Goal: Communication & Community: Answer question/provide support

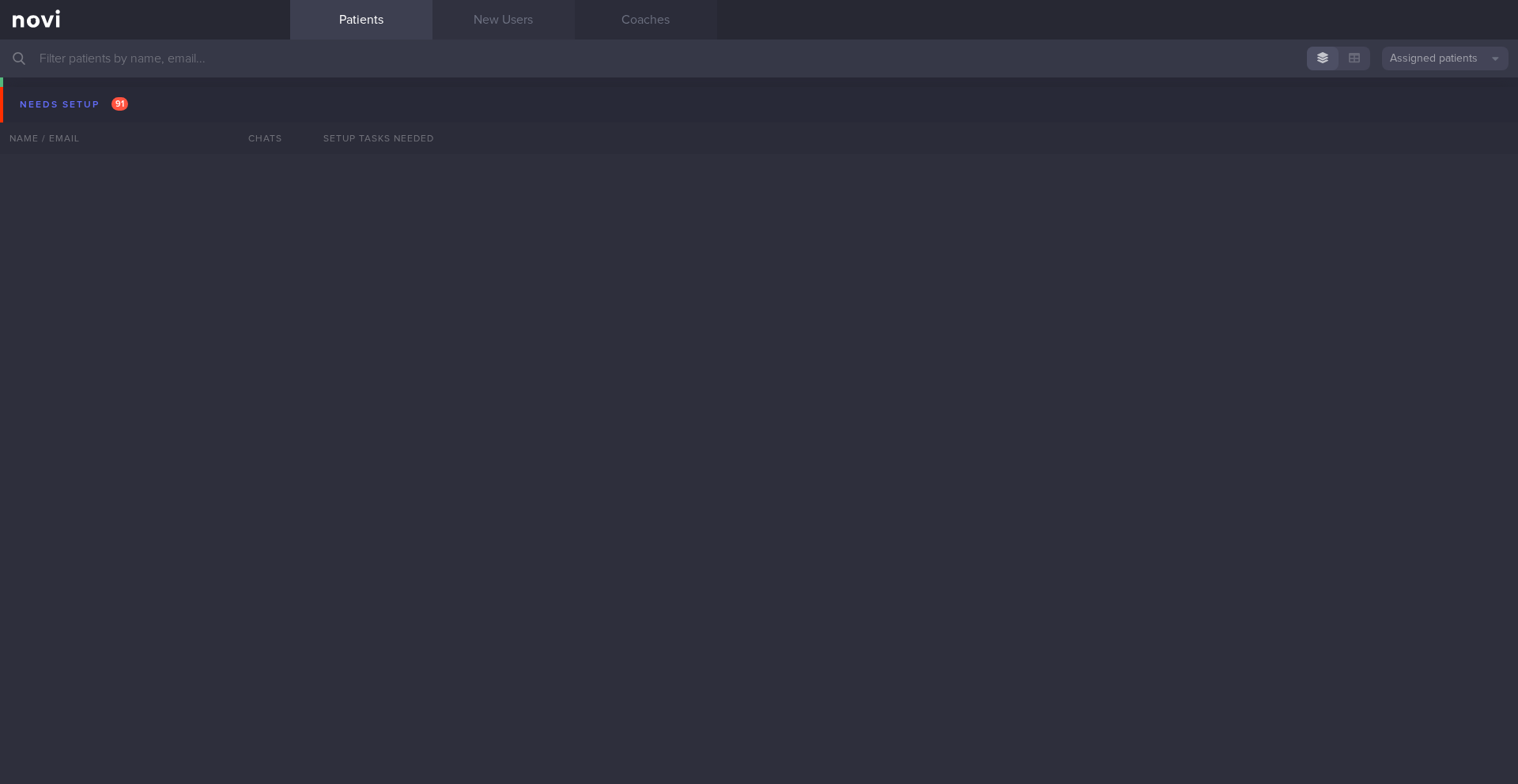
scroll to position [10570, 0]
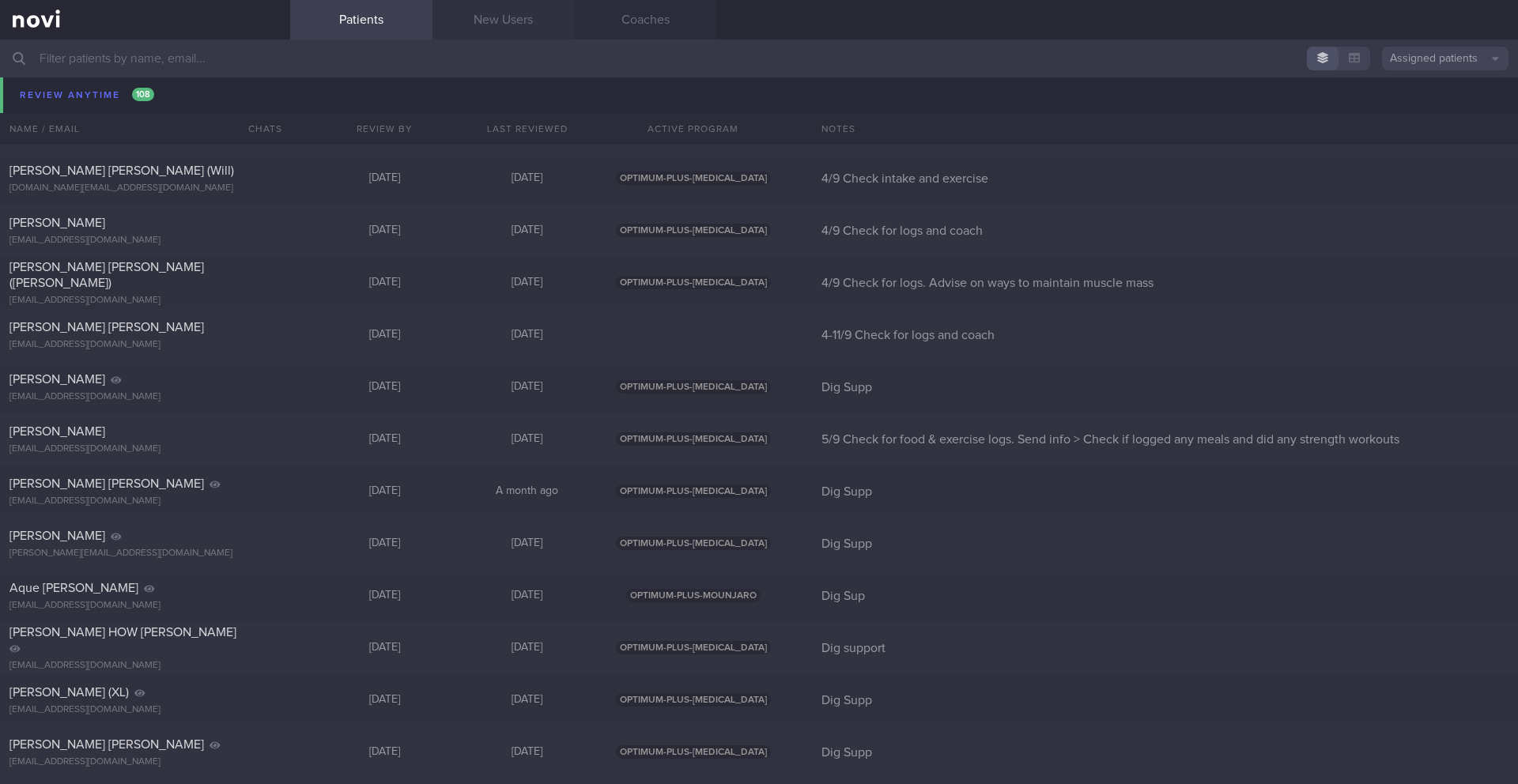
click at [502, 27] on link "New Users" at bounding box center [504, 19] width 142 height 40
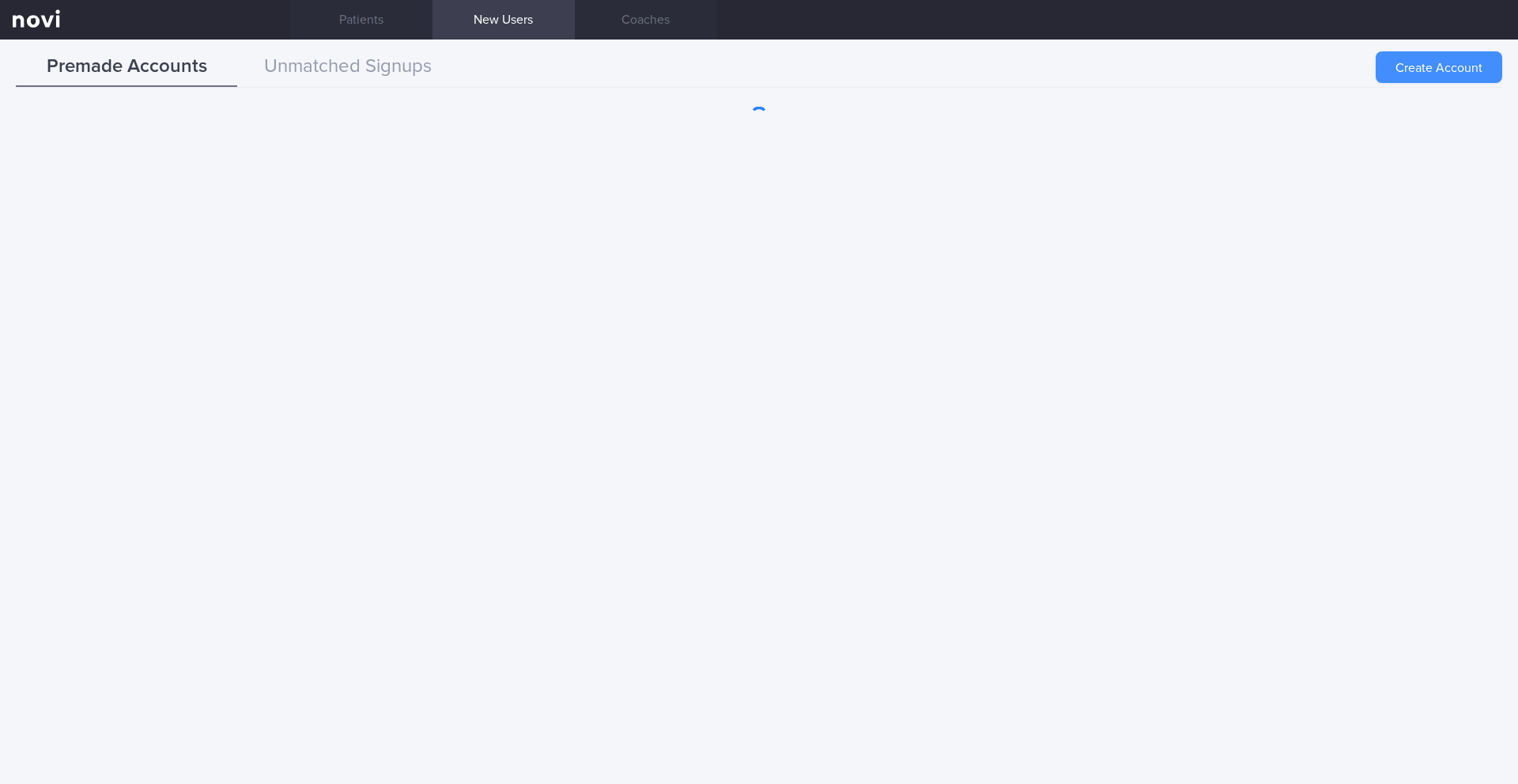
click at [1432, 71] on button "Create Account" at bounding box center [1439, 67] width 127 height 31
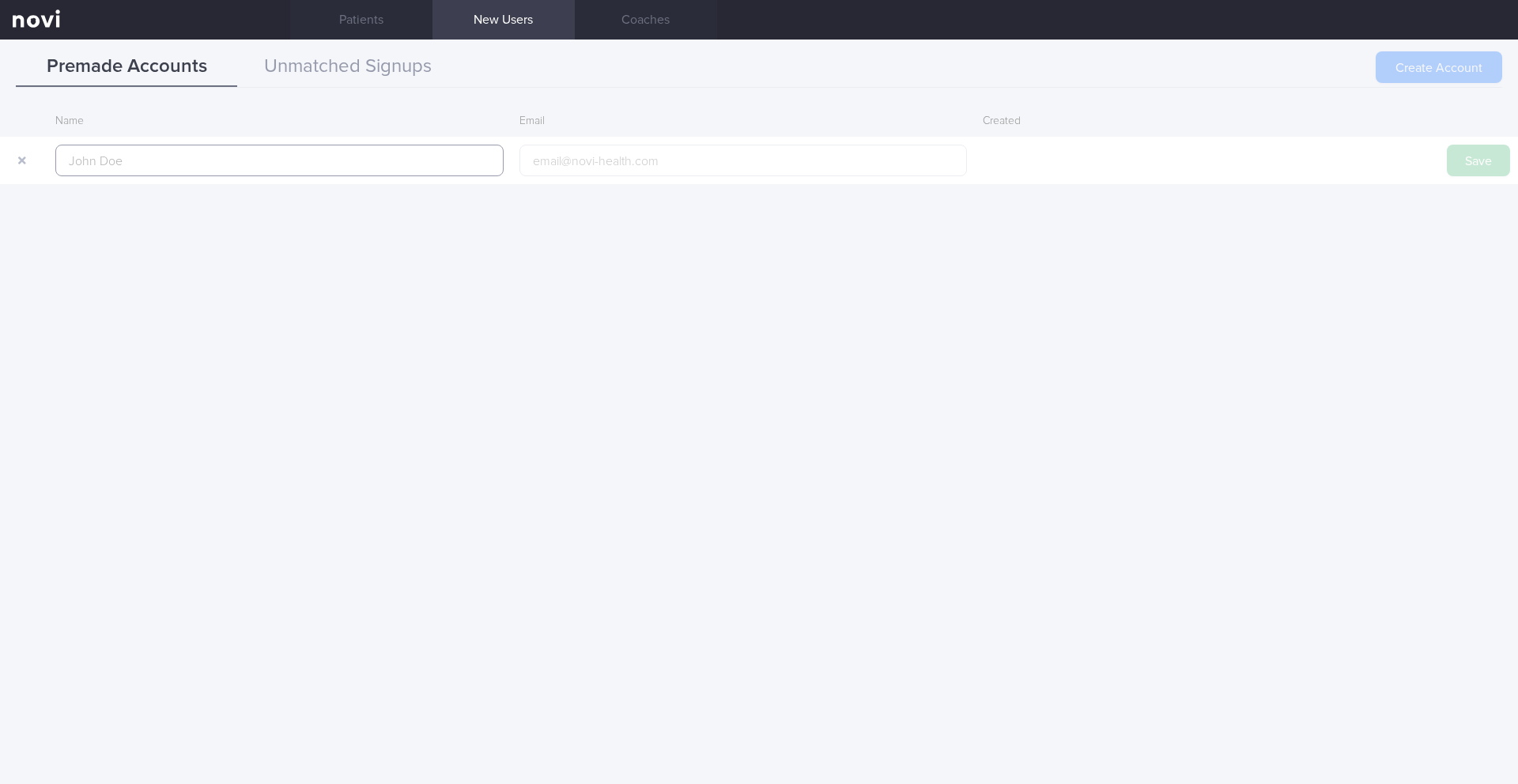
paste input "[PERSON_NAME] S/O [PERSON_NAME]"
type input "[PERSON_NAME] S/O [PERSON_NAME]"
click at [1458, 162] on button "Save" at bounding box center [1478, 160] width 63 height 31
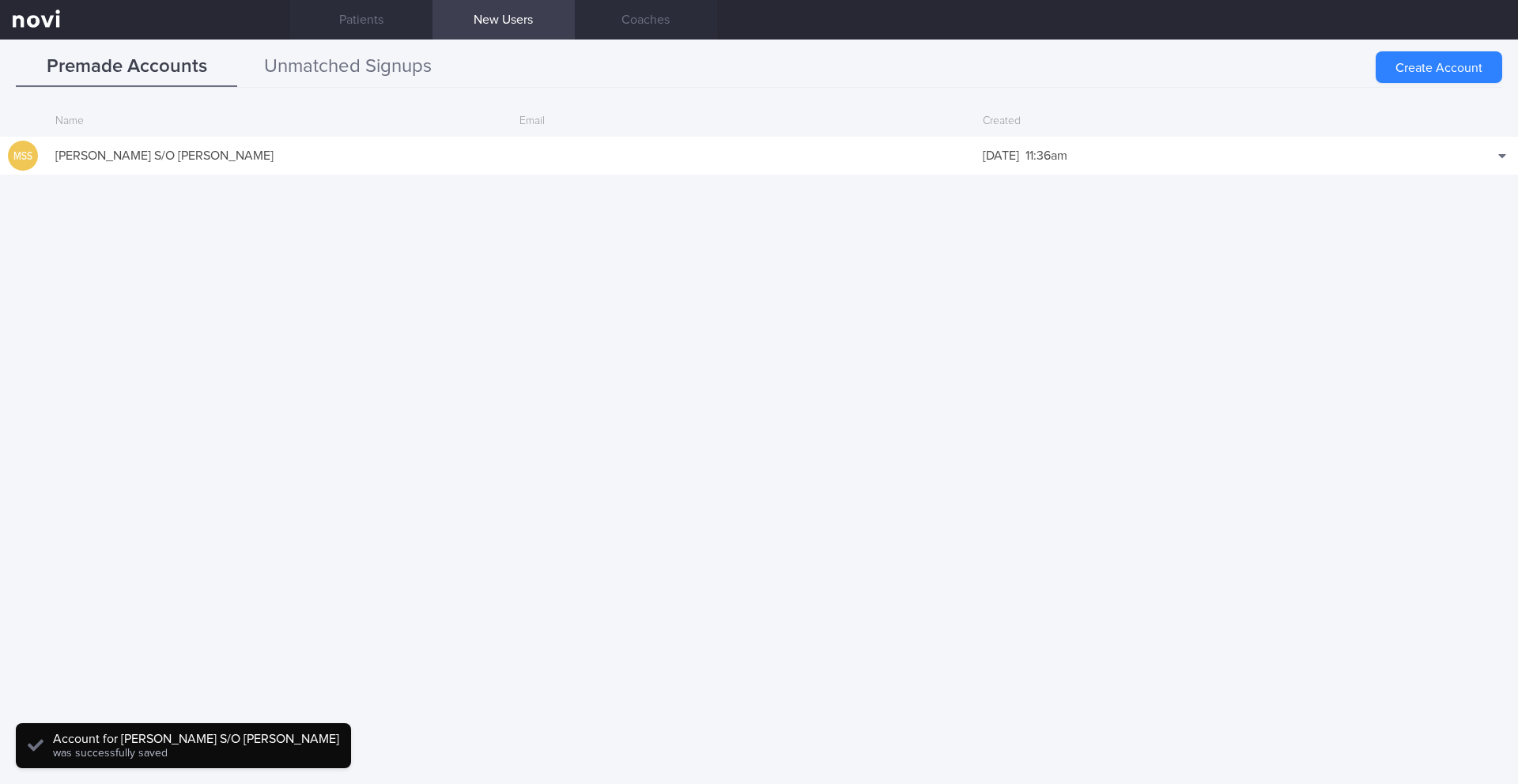
click at [400, 90] on div "Premade Accounts Unmatched Signups Create Account Name Email Created MSS [PERSO…" at bounding box center [759, 411] width 1518 height 744
click at [398, 81] on button "Unmatched Signups" at bounding box center [348, 67] width 221 height 40
click at [401, 78] on button "Unmatched Signups" at bounding box center [348, 67] width 221 height 40
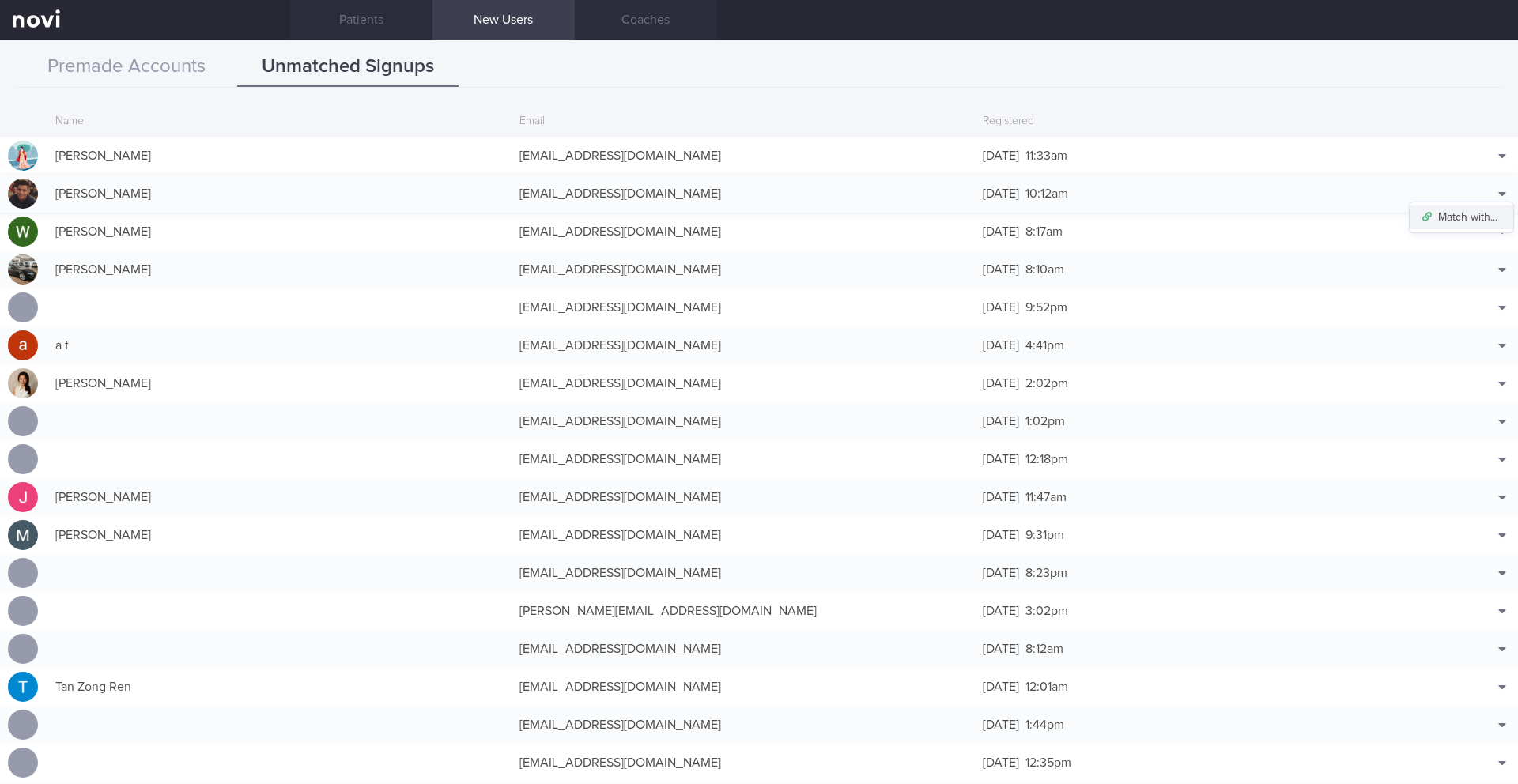
click at [1473, 215] on button "Match with..." at bounding box center [1461, 217] width 104 height 24
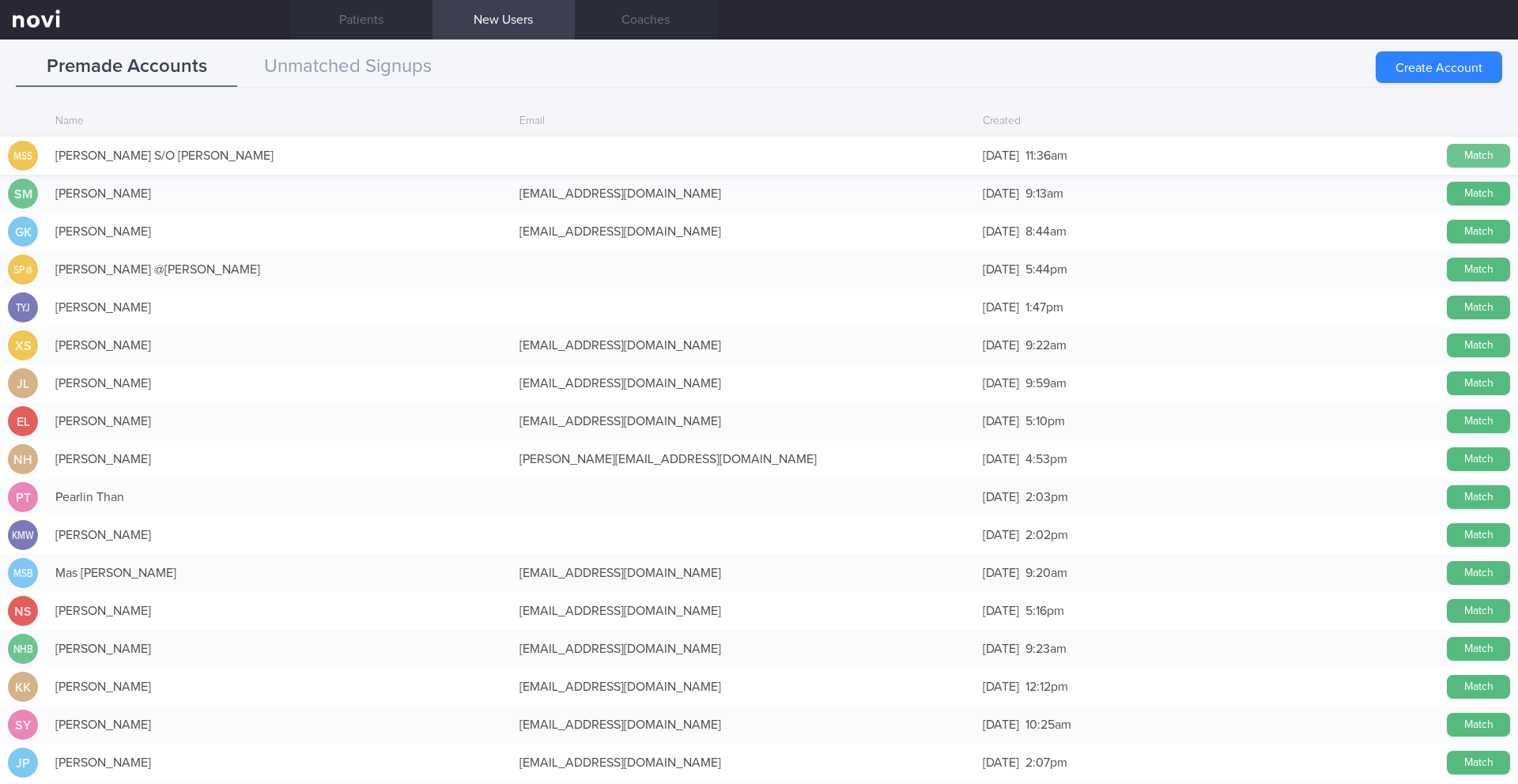
click at [1461, 155] on button "Match" at bounding box center [1478, 155] width 63 height 24
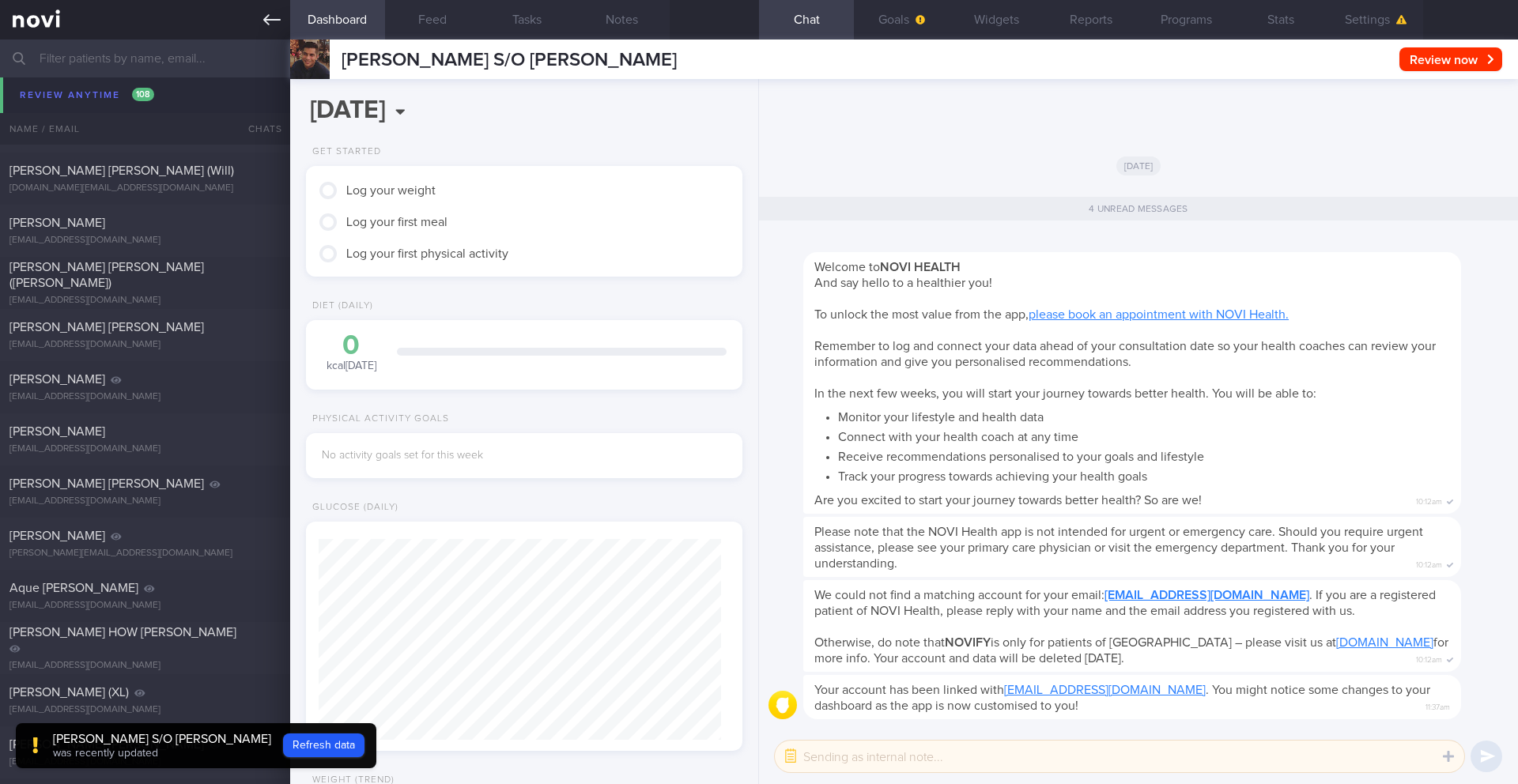
scroll to position [198, 397]
click at [1366, 25] on button "Settings" at bounding box center [1376, 19] width 95 height 40
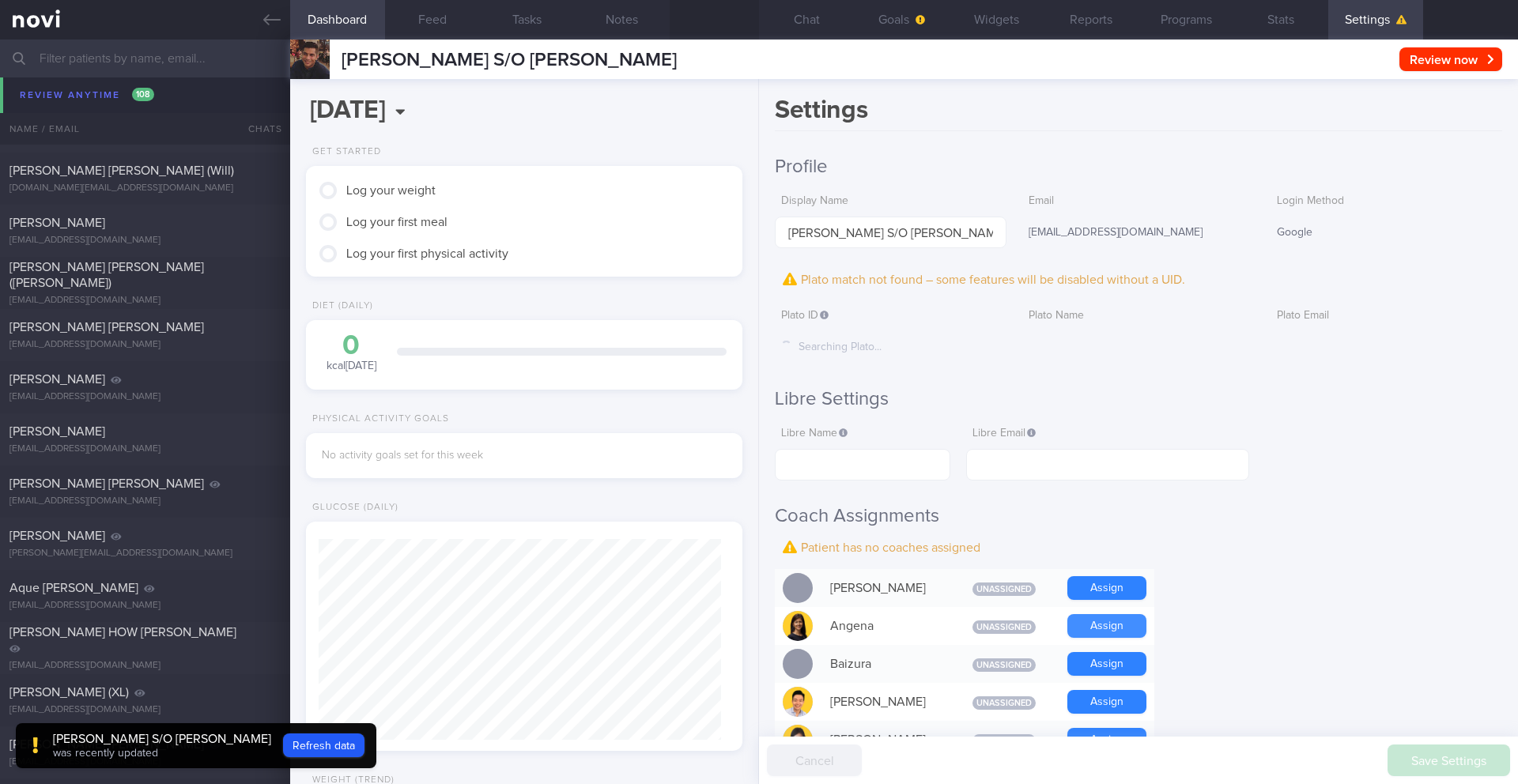
click at [1090, 634] on button "Assign" at bounding box center [1107, 626] width 79 height 24
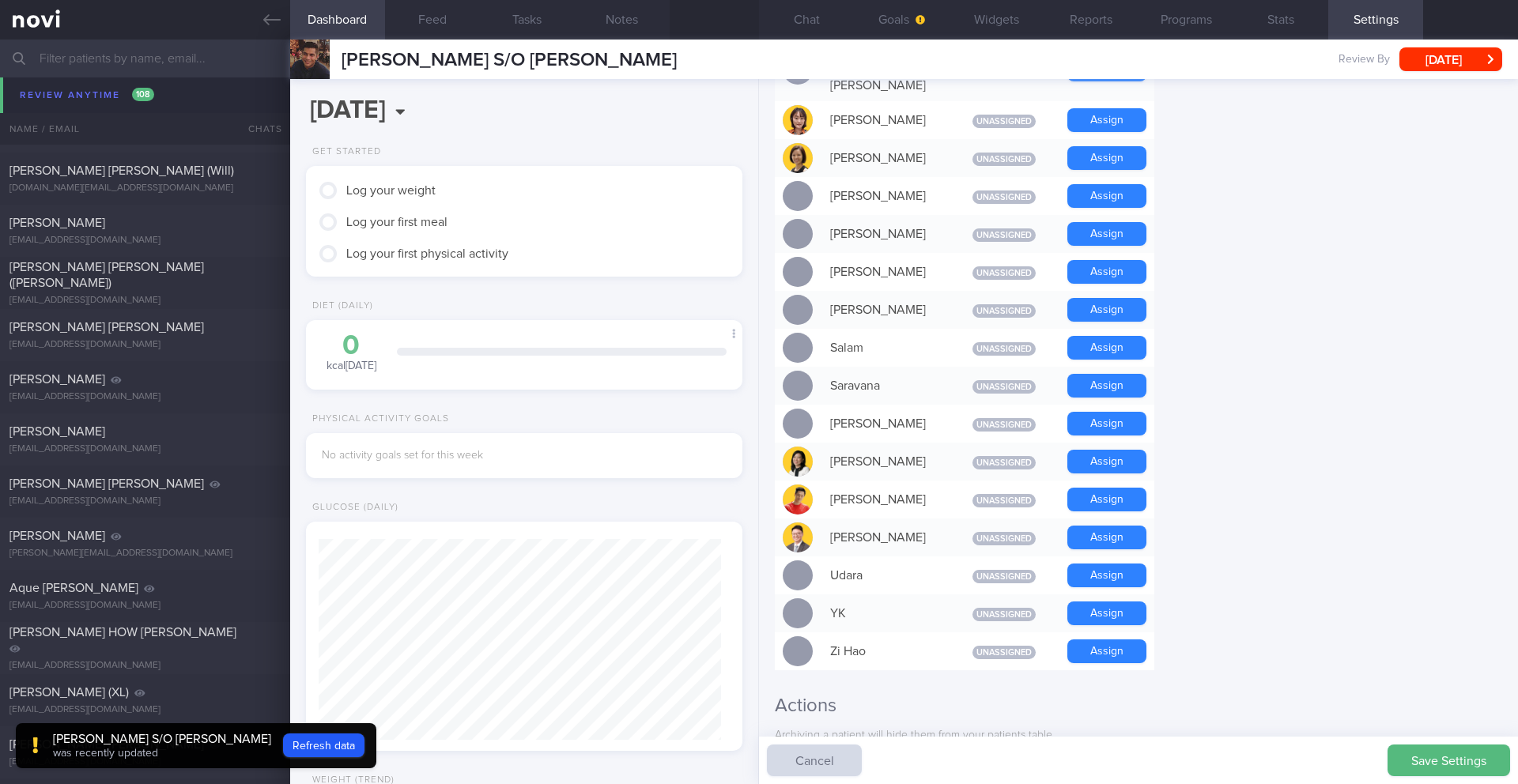
scroll to position [1184, 0]
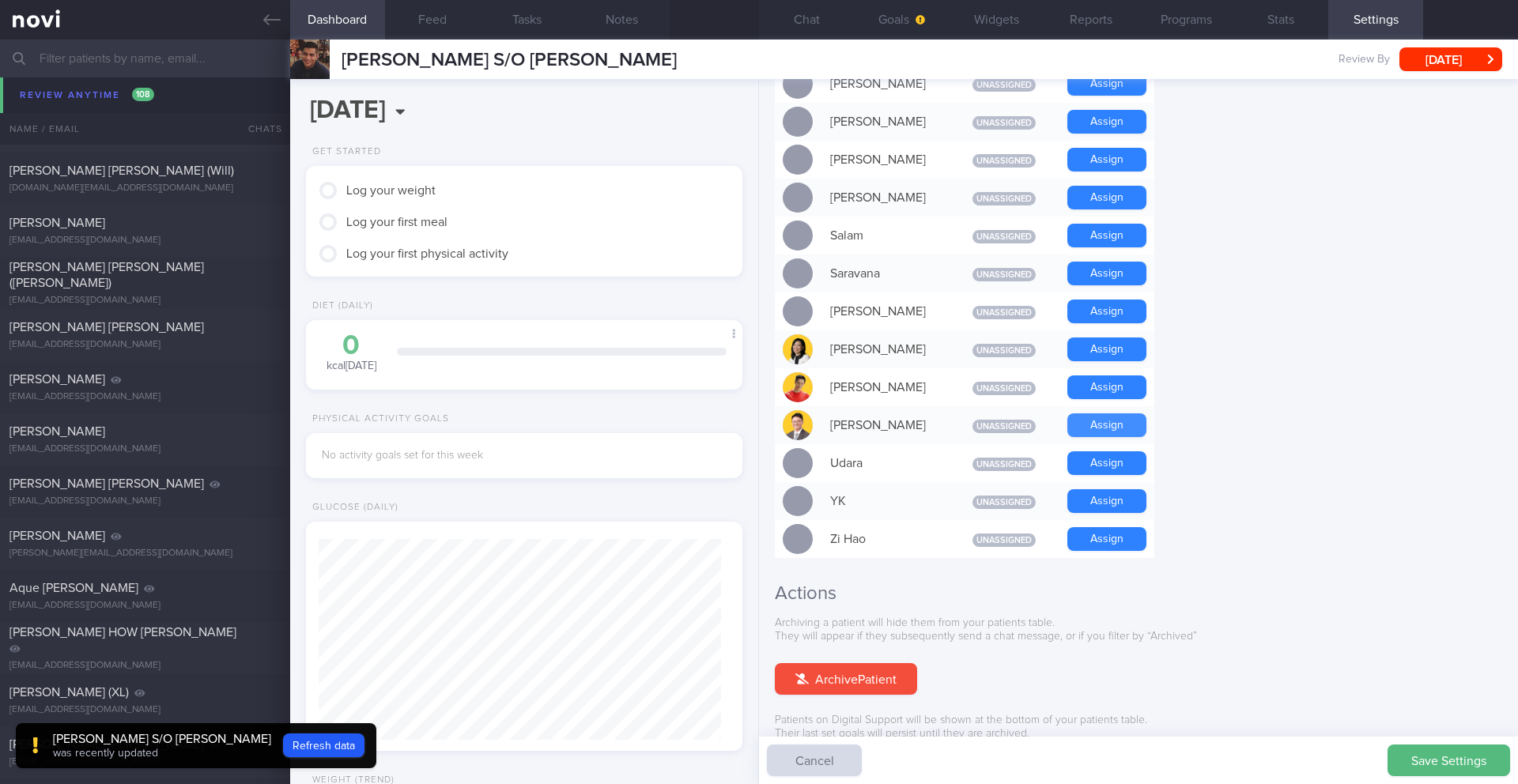
click at [1112, 413] on button "Assign" at bounding box center [1107, 425] width 79 height 24
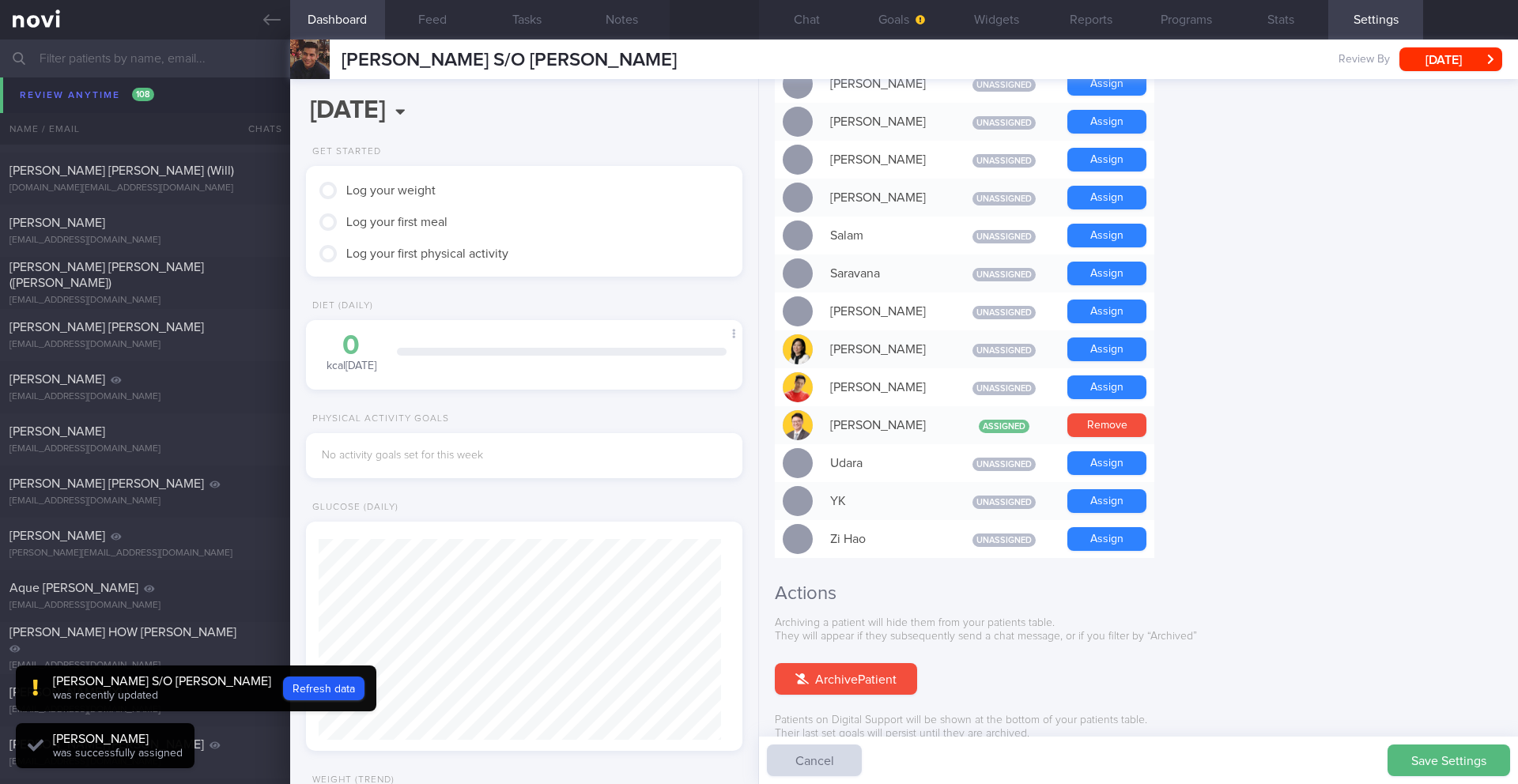
scroll to position [201, 403]
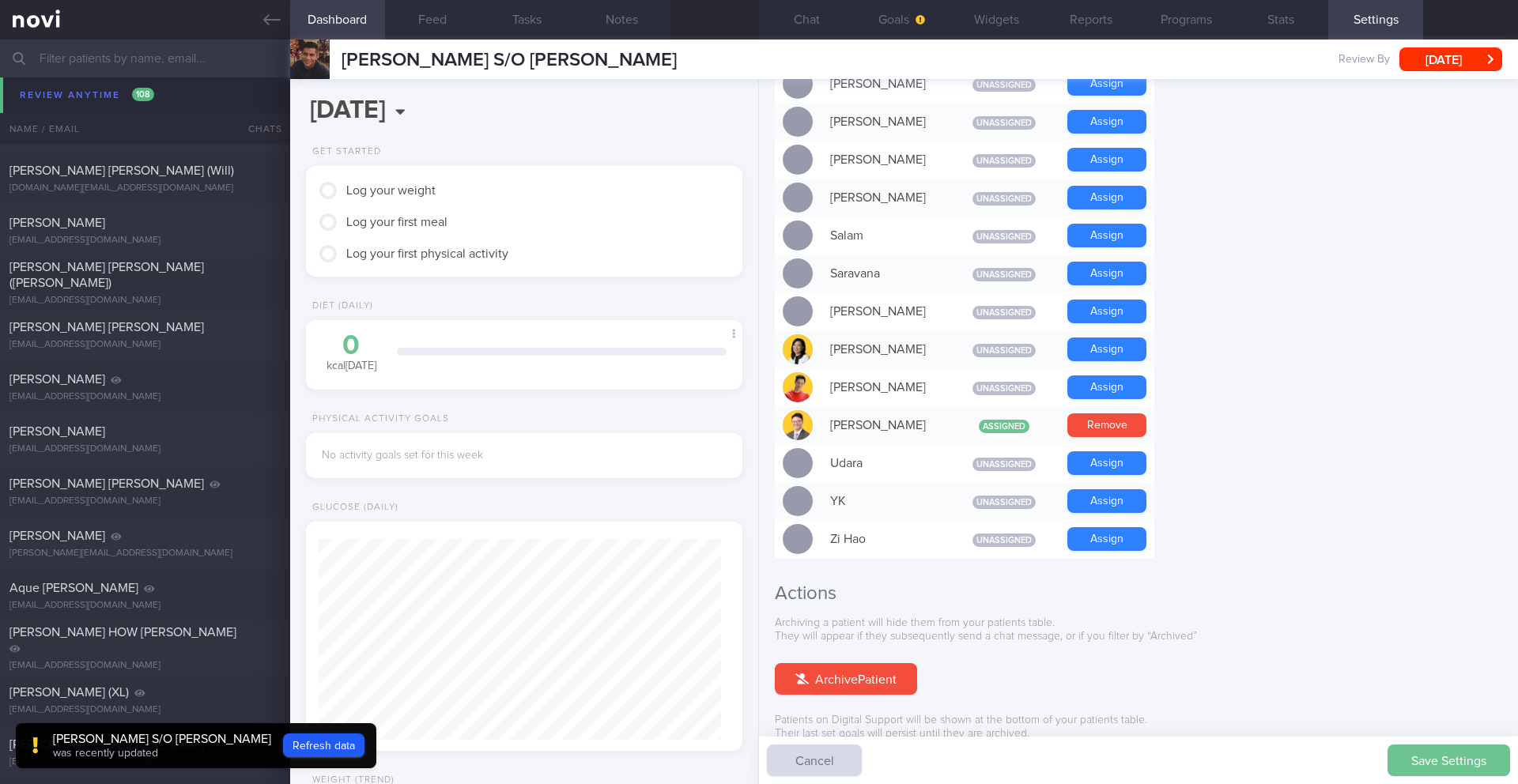
click at [1428, 761] on button "Save Settings" at bounding box center [1449, 760] width 123 height 31
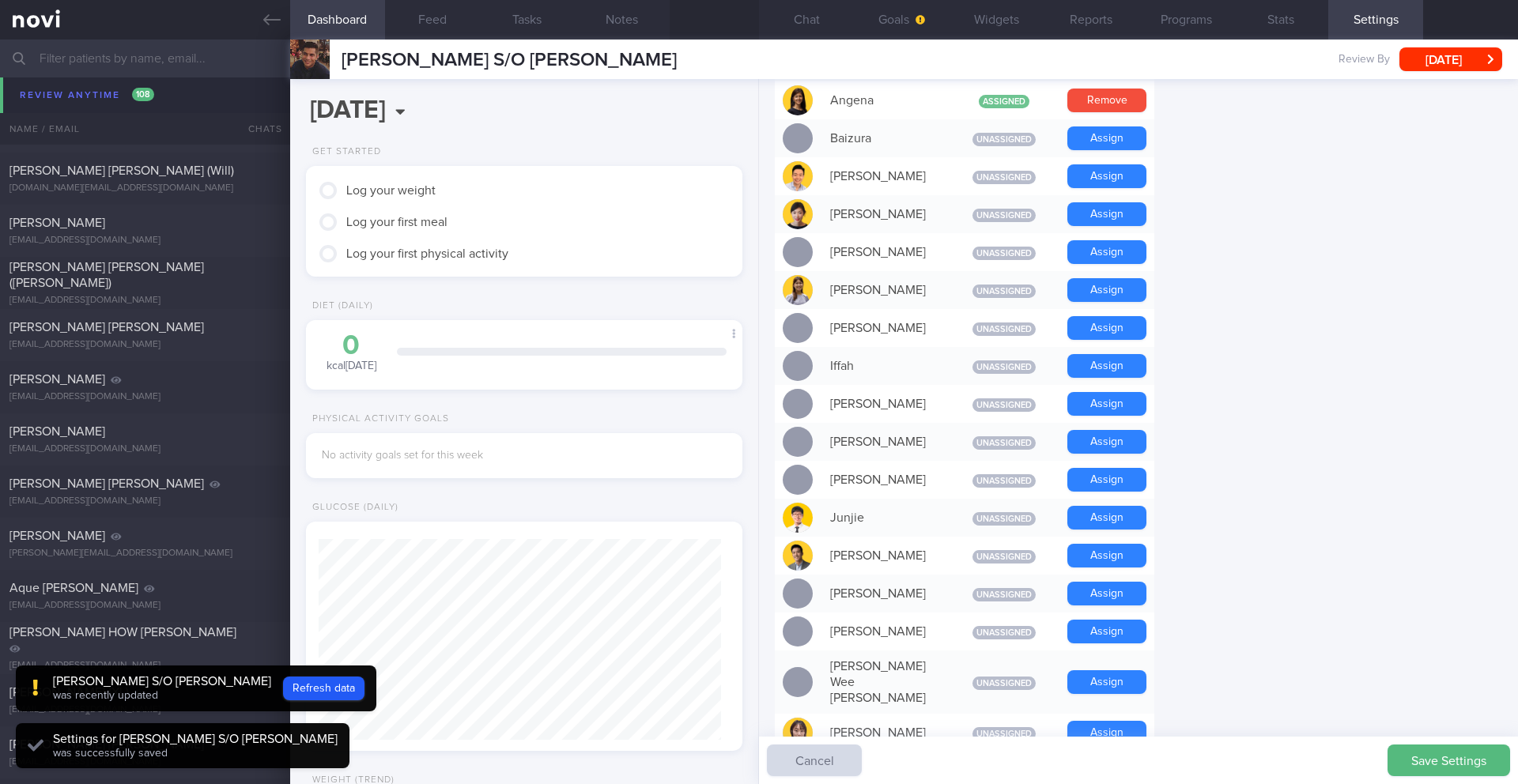
scroll to position [0, 0]
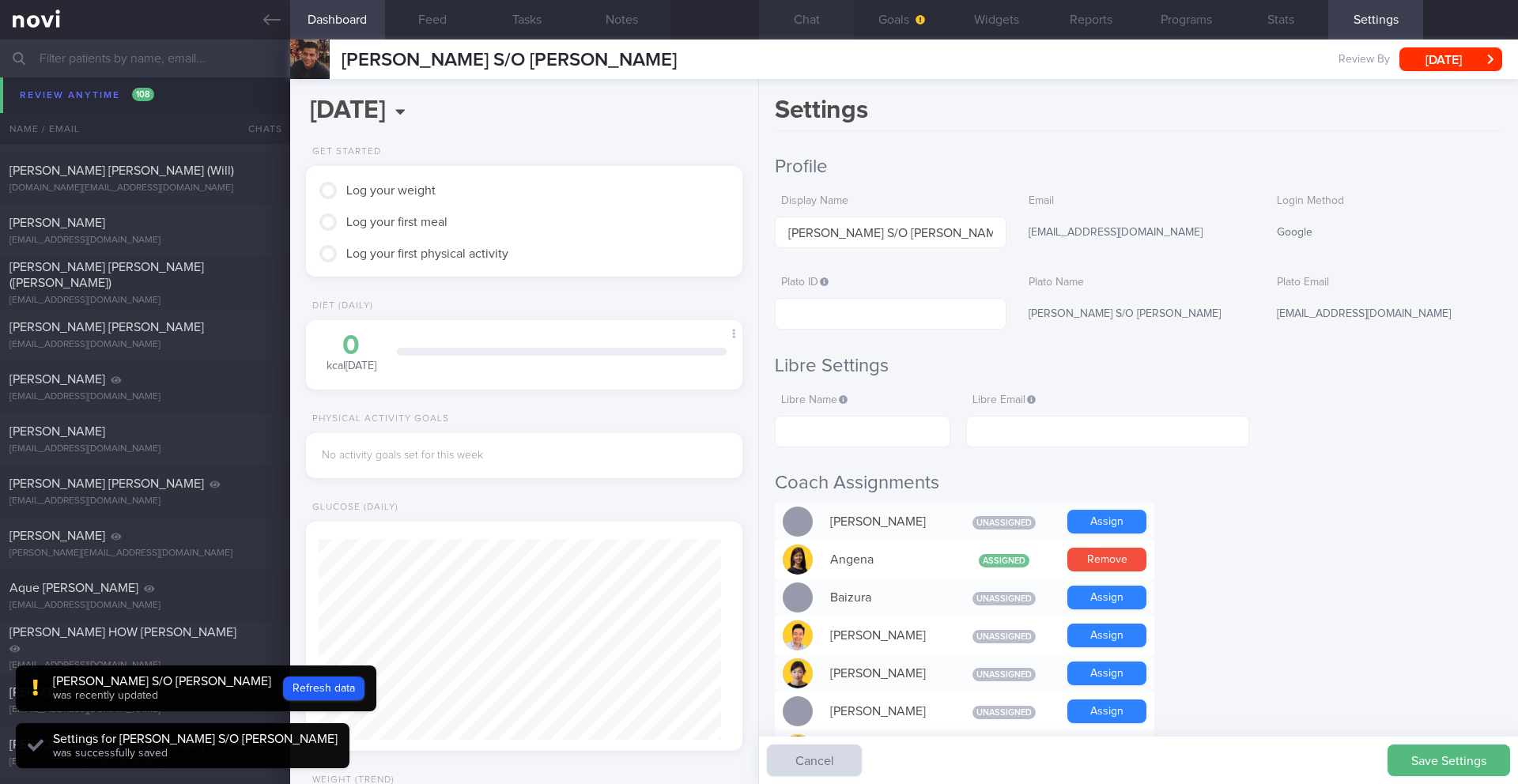
click at [804, 36] on button "Chat" at bounding box center [806, 19] width 95 height 40
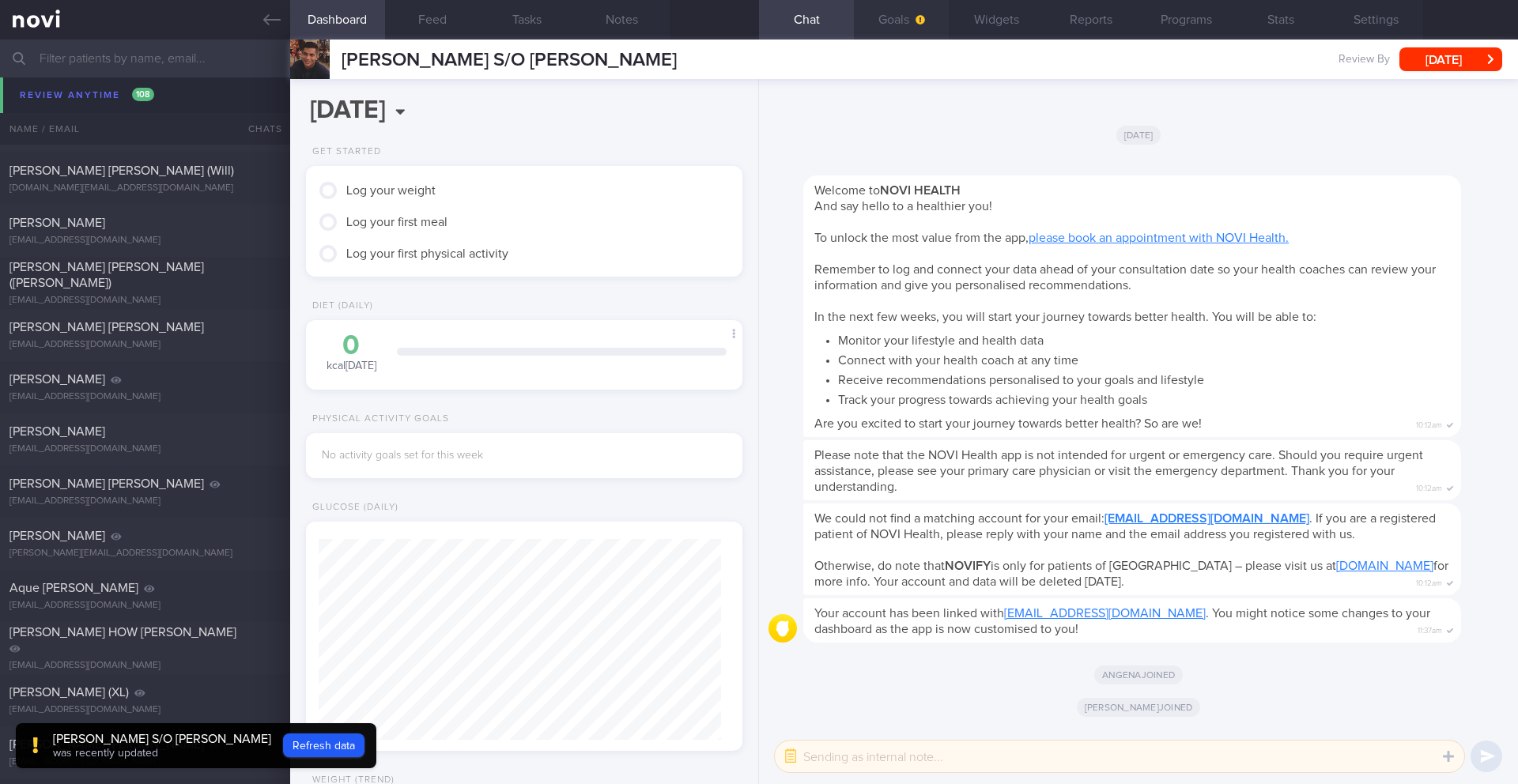
click at [879, 34] on button "Goals" at bounding box center [901, 19] width 95 height 40
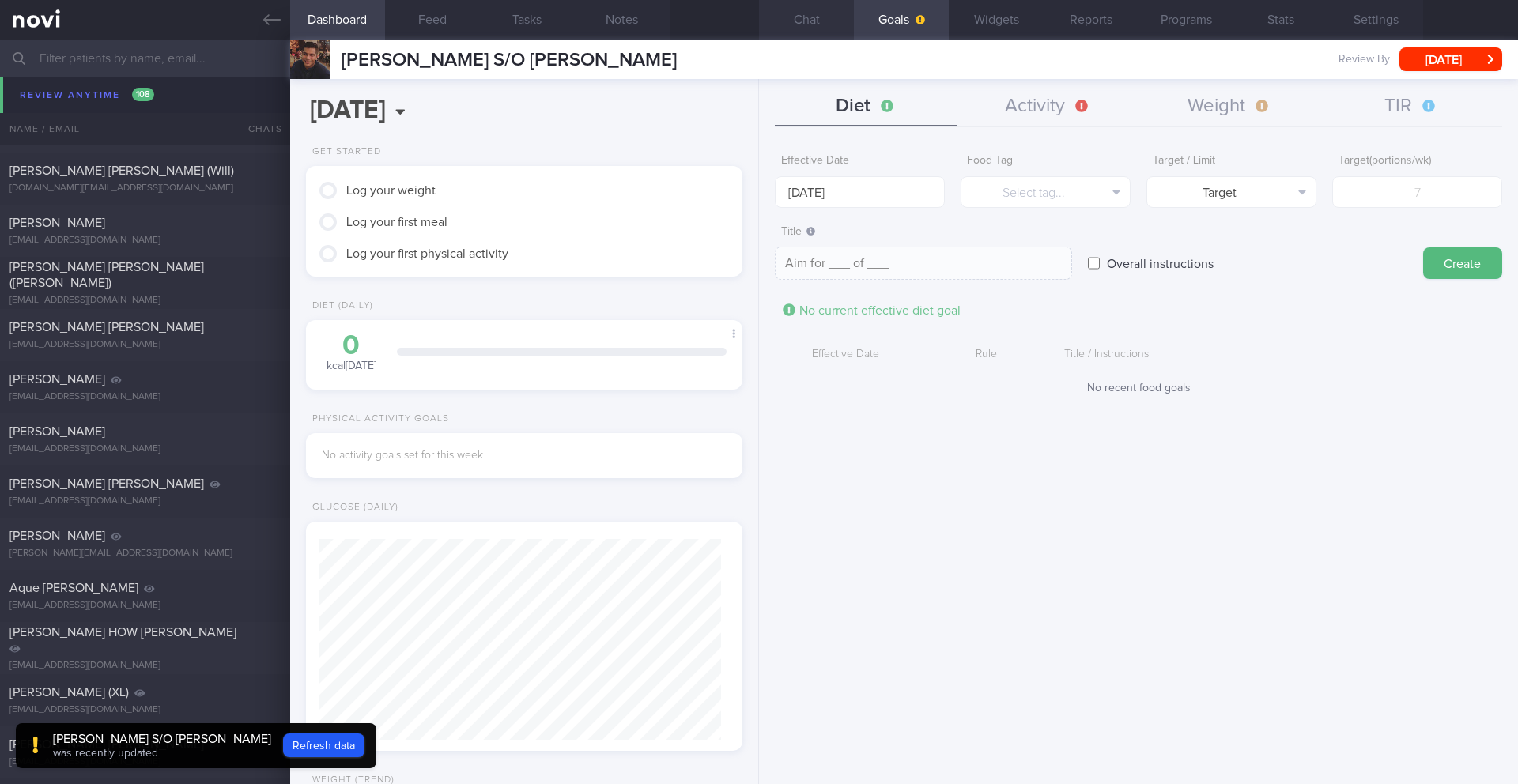
click at [820, 31] on button "Chat" at bounding box center [806, 19] width 95 height 40
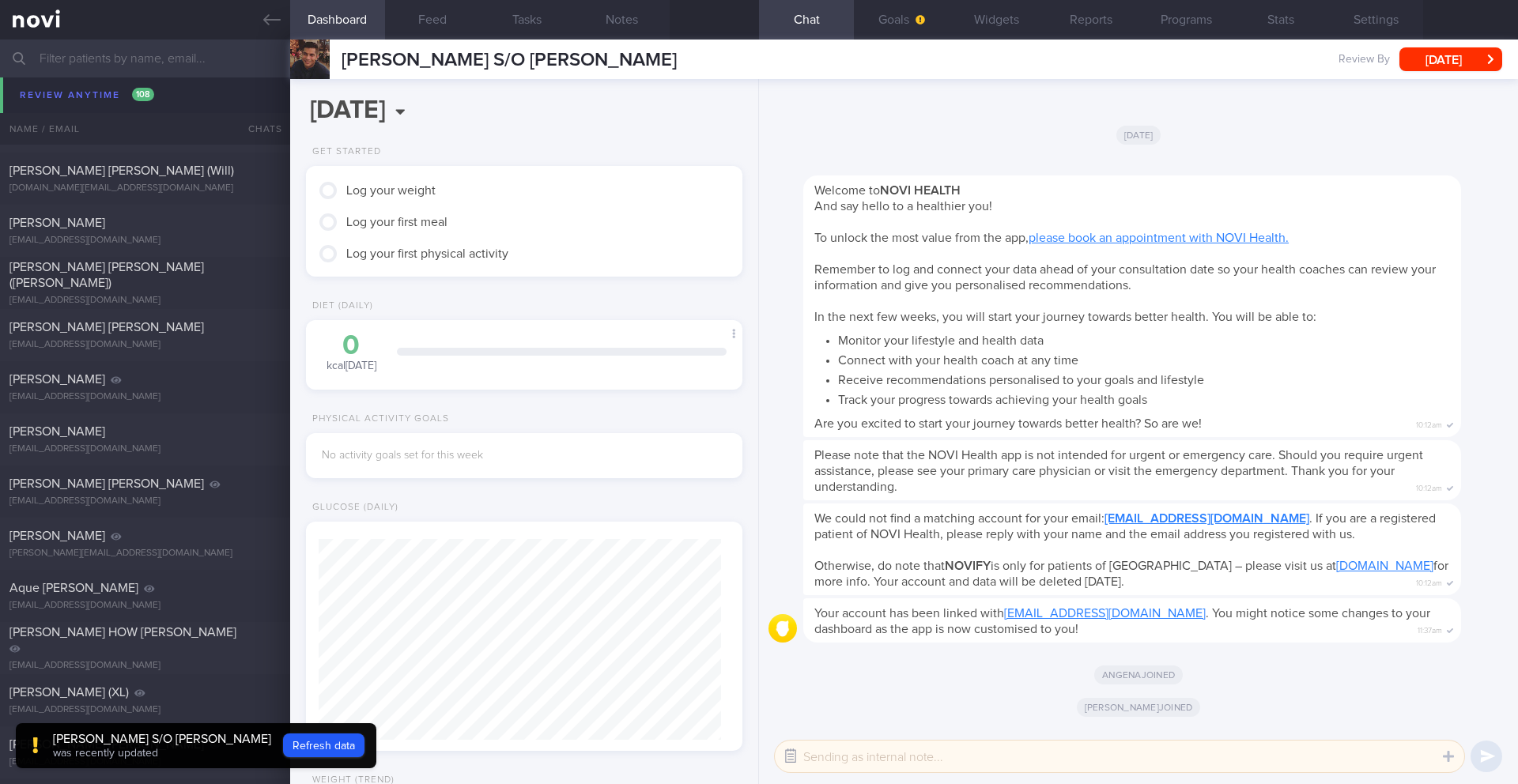
click at [788, 759] on button "button" at bounding box center [791, 756] width 29 height 29
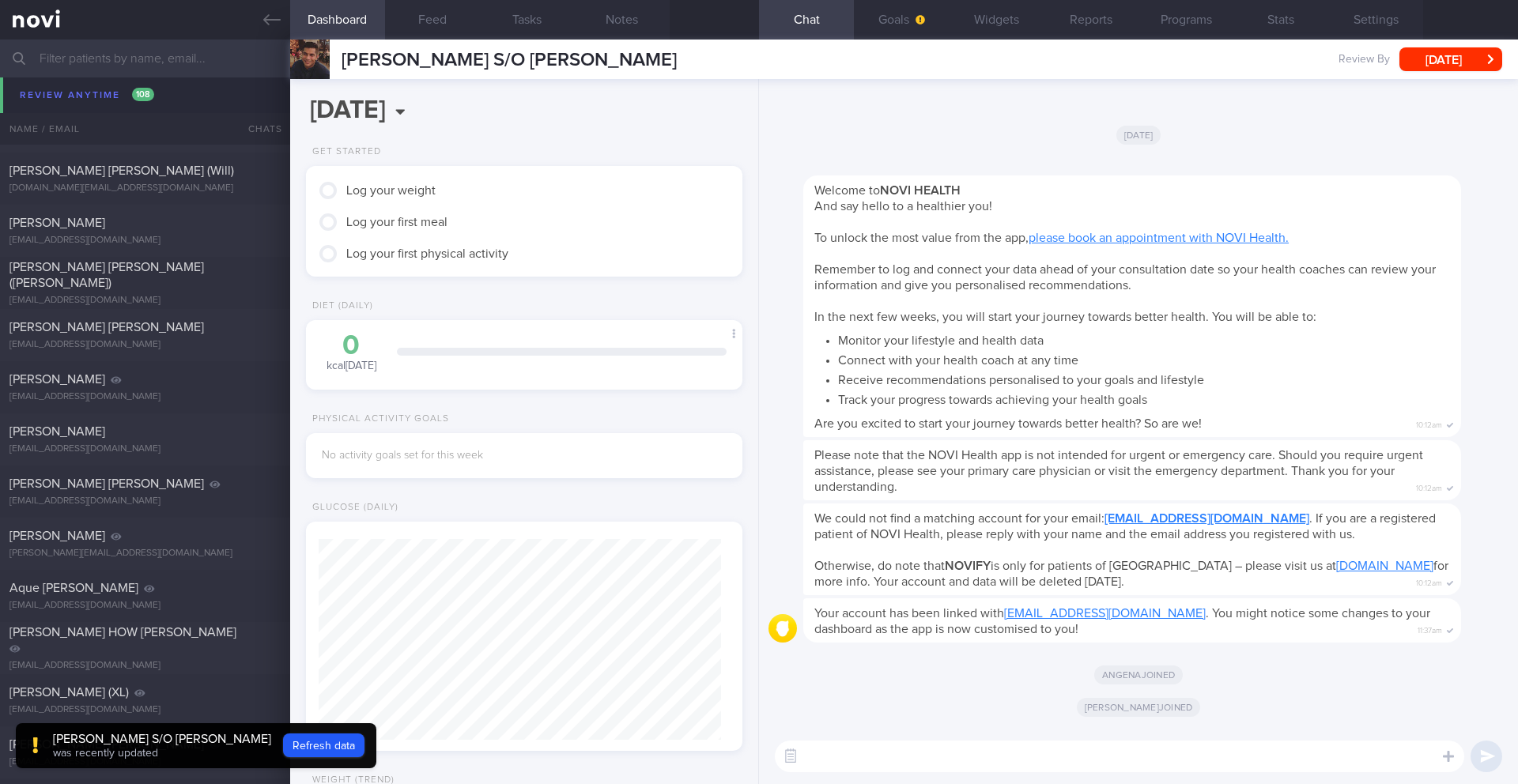
click at [842, 753] on textarea at bounding box center [1120, 756] width 690 height 31
type textarea "Hi [PERSON_NAME]"
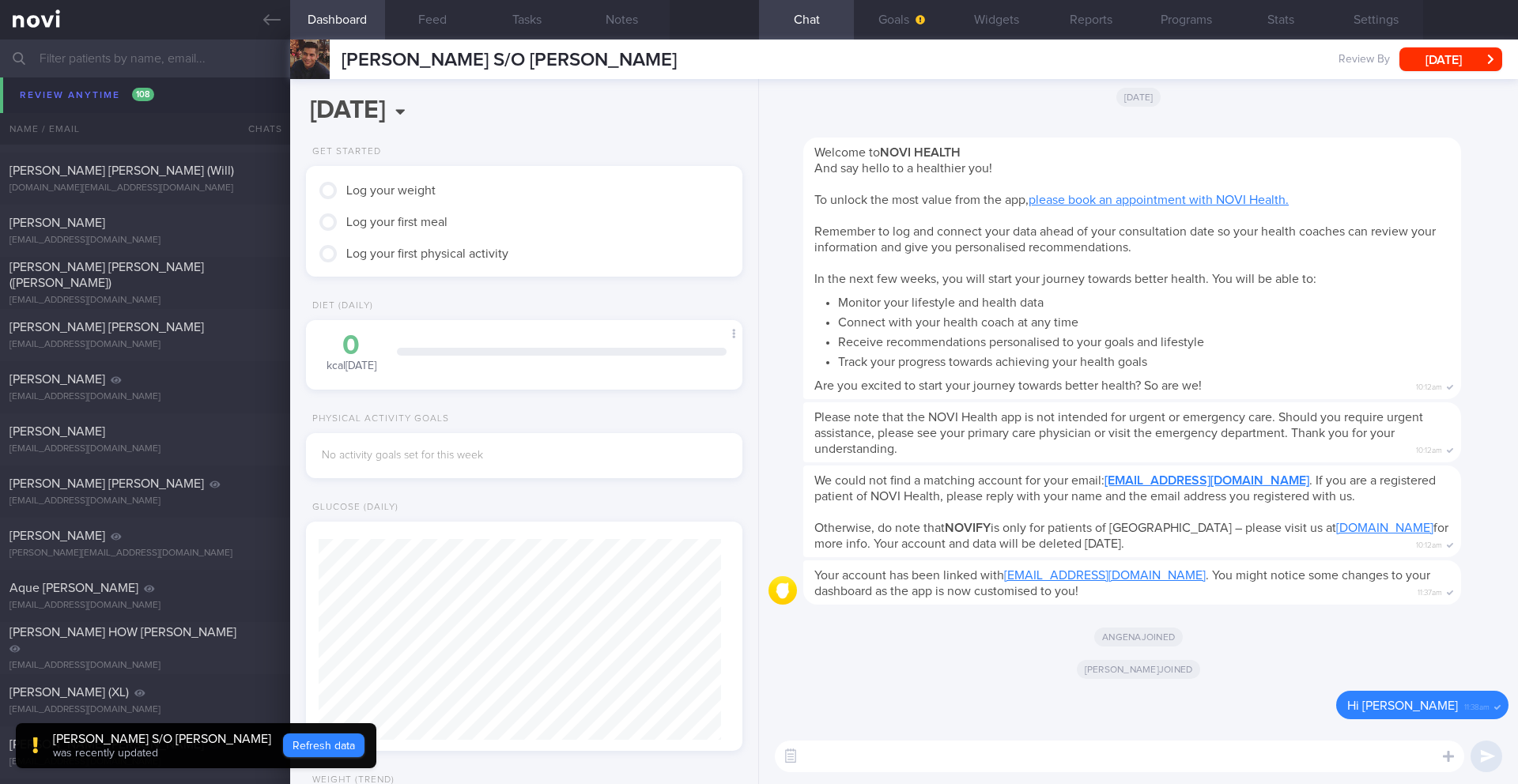
click at [349, 737] on button "Refresh data" at bounding box center [324, 745] width 81 height 24
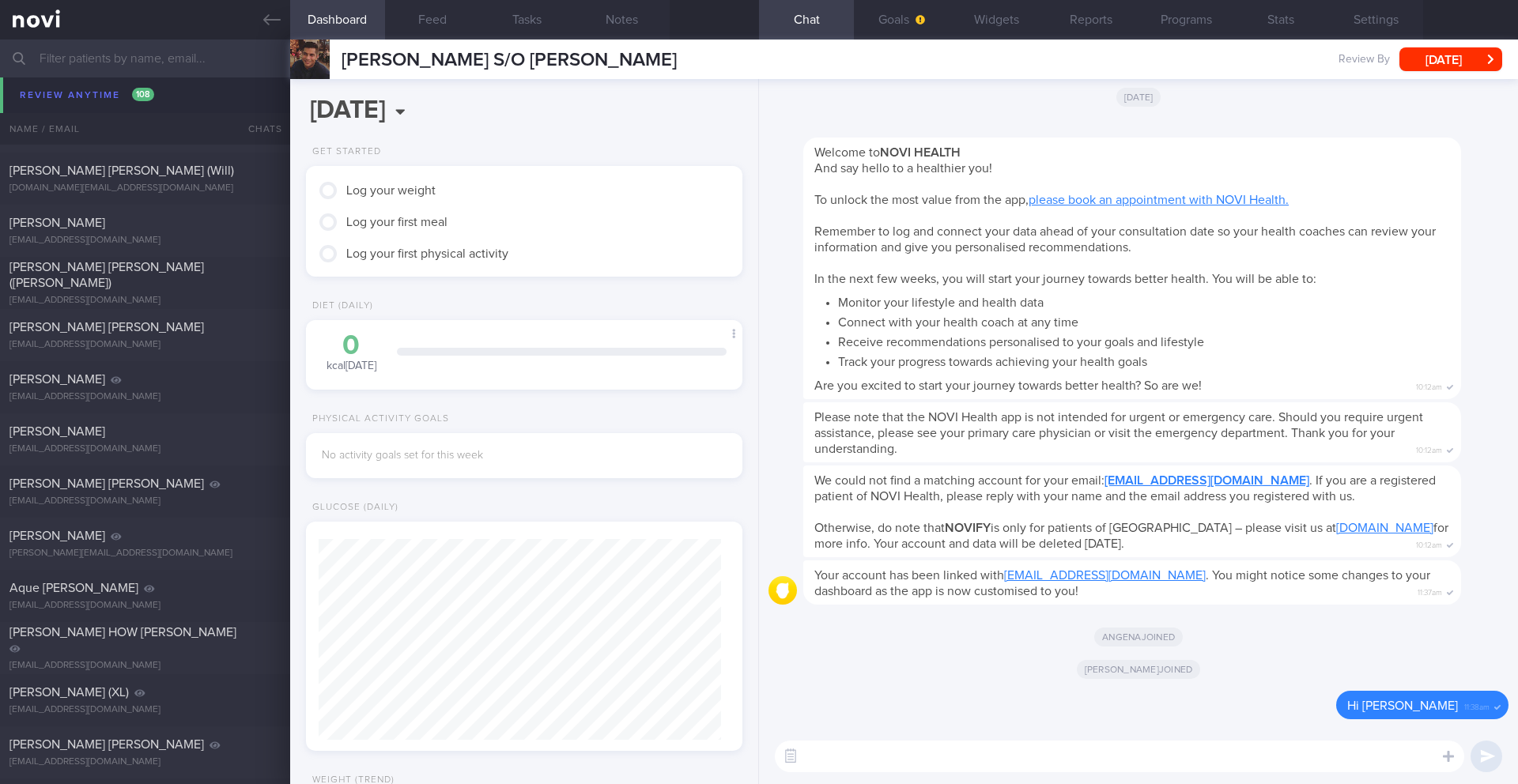
type input "c785ce607b285e223fdc0d8ed3fab3de"
click at [932, 765] on textarea at bounding box center [1120, 756] width 690 height 31
paste textarea "Lo ____, Ip dol s ametcons adipisci elit sed doeiu. Temp inc utla 4 etdol, ma’a…"
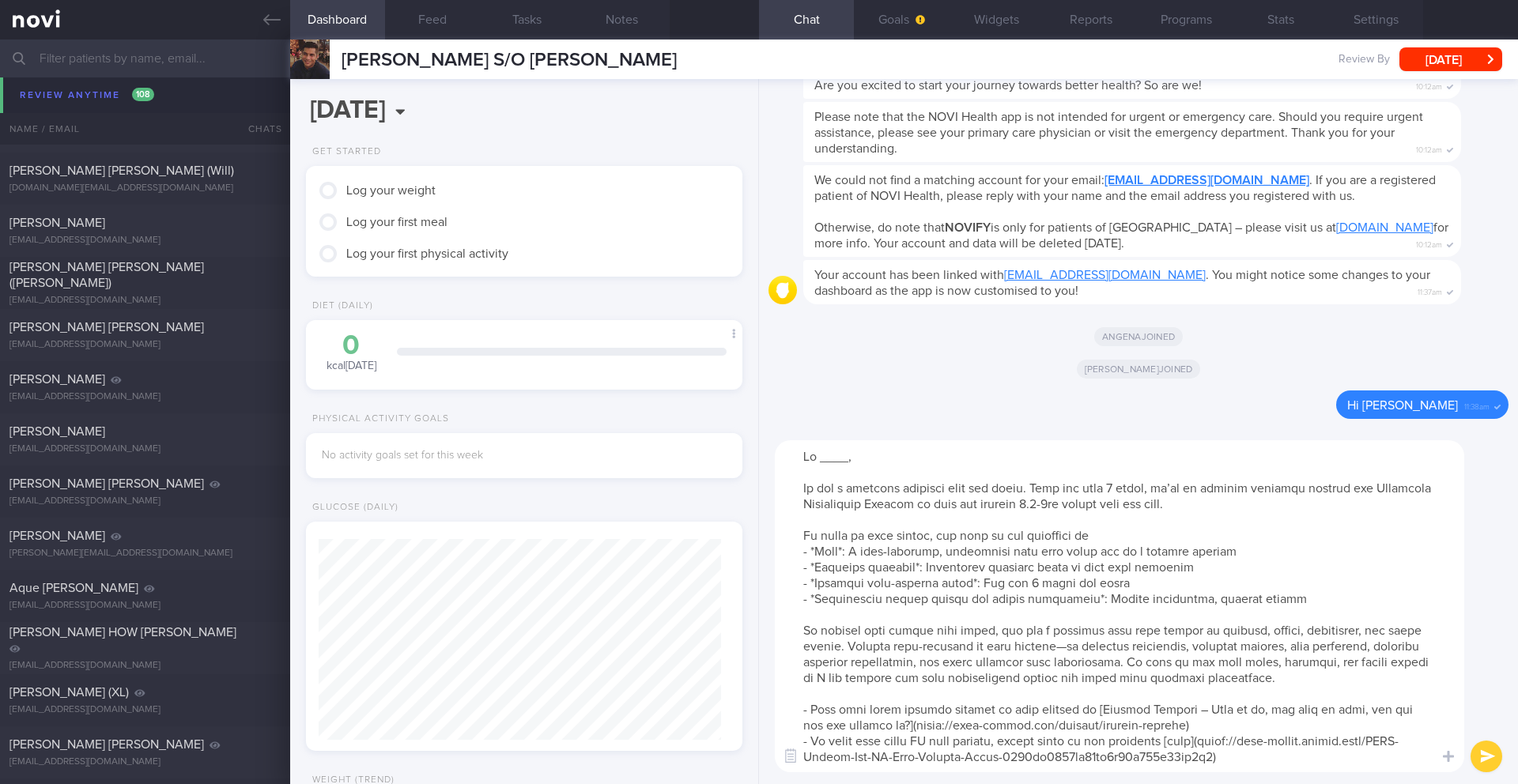
scroll to position [0, 0]
drag, startPoint x: 849, startPoint y: 459, endPoint x: 816, endPoint y: 459, distance: 33.0
click at [816, 459] on textarea at bounding box center [1120, 606] width 690 height 332
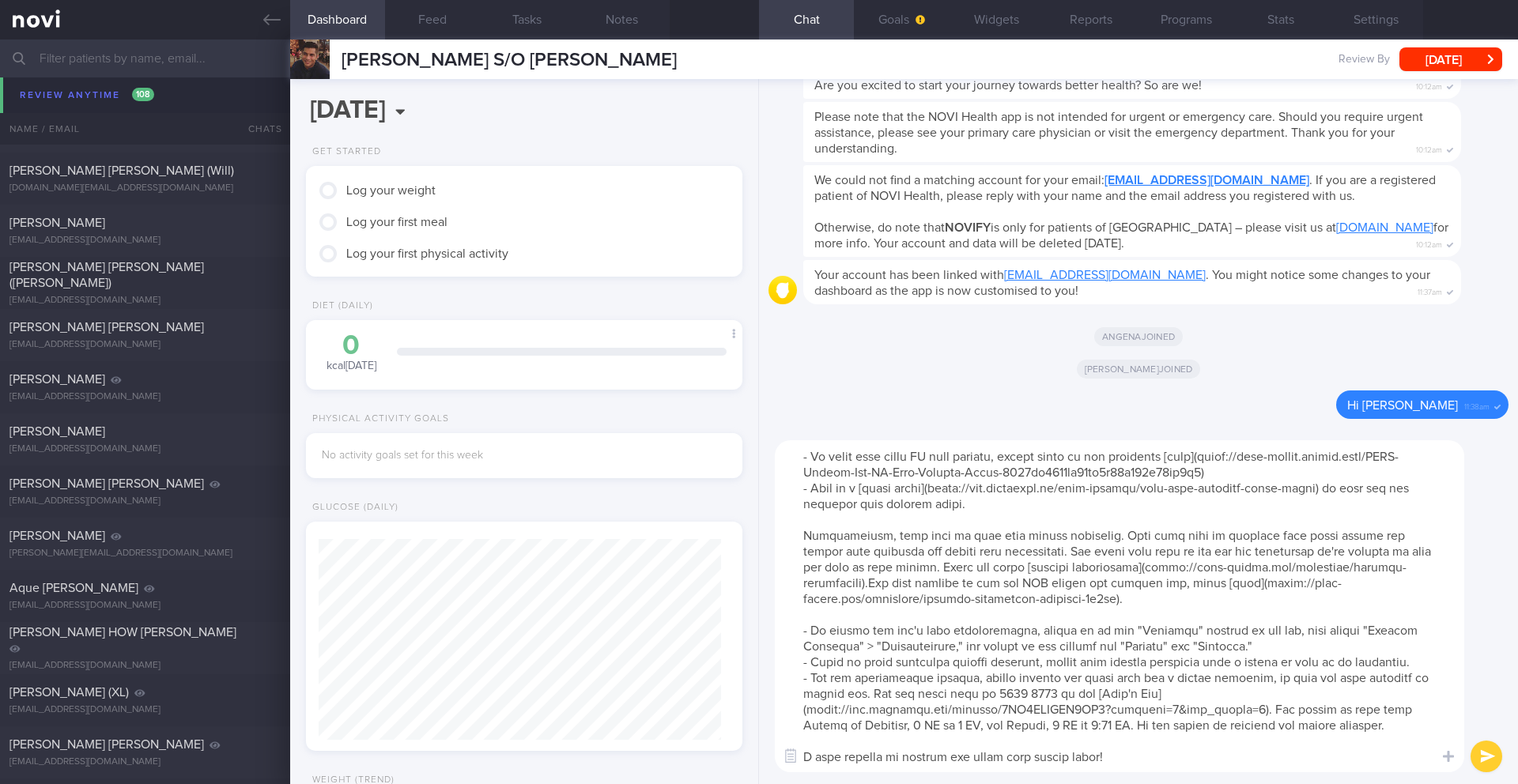
click at [1035, 760] on textarea at bounding box center [1120, 606] width 690 height 332
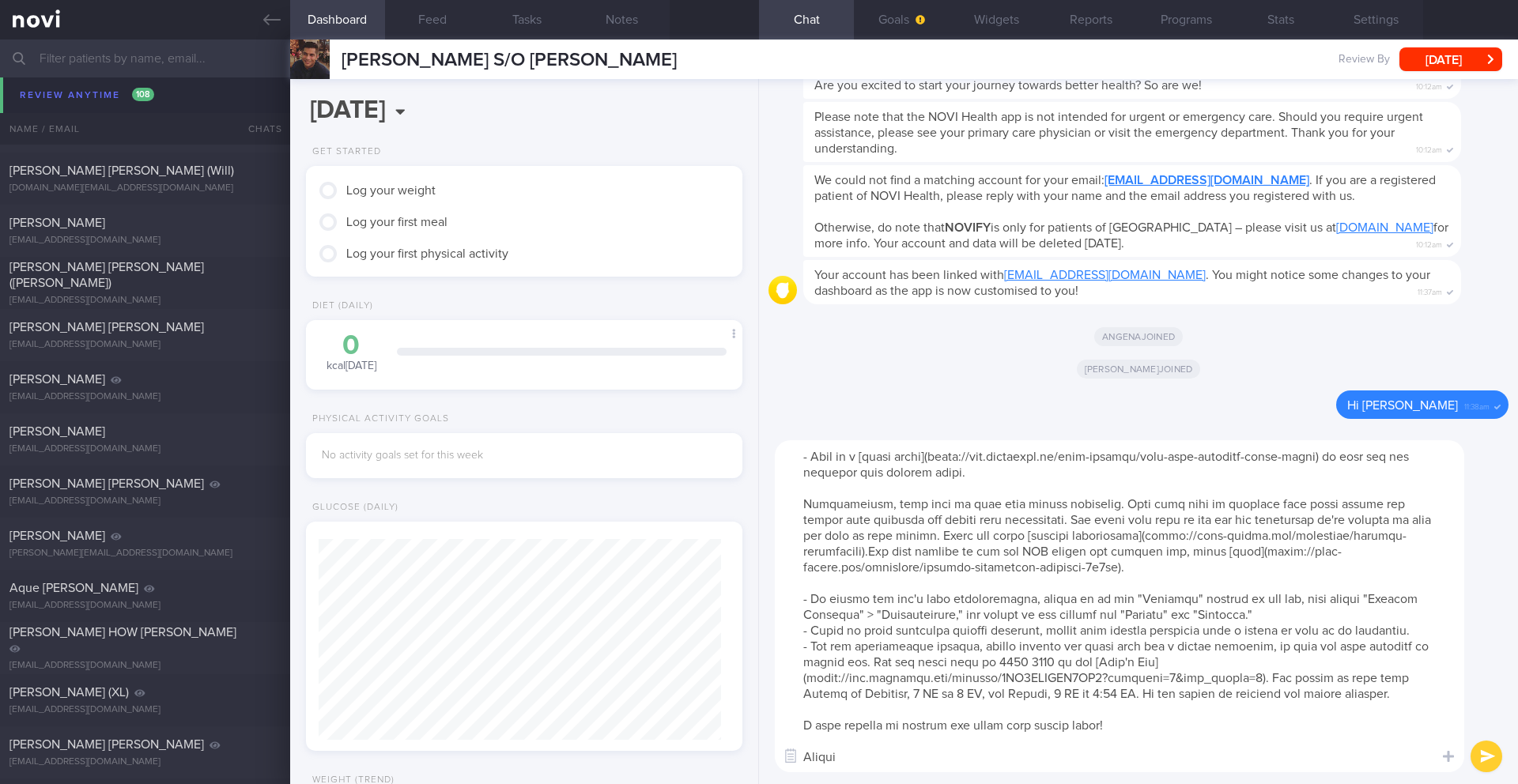
click at [955, 743] on textarea at bounding box center [1120, 606] width 690 height 332
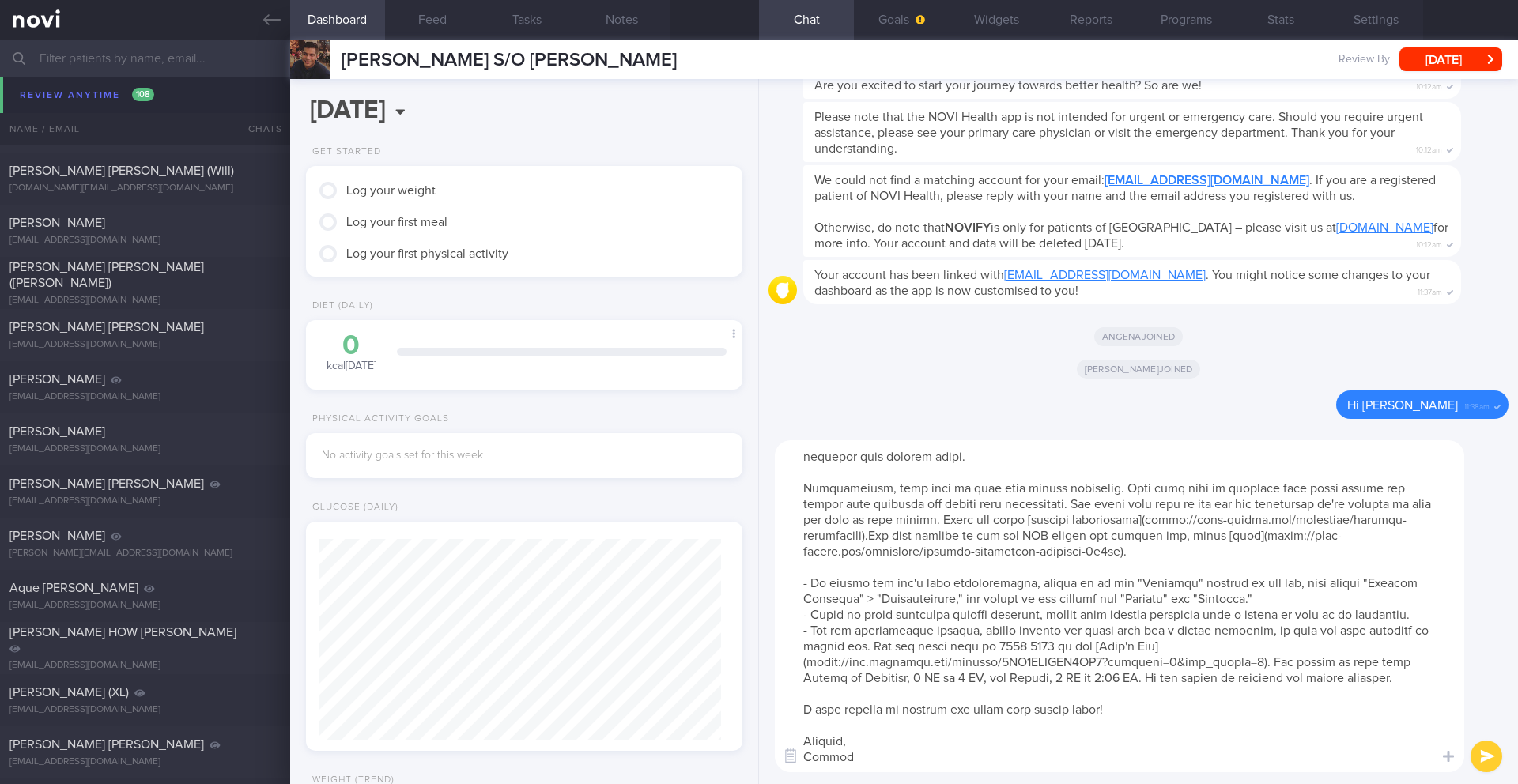
type textarea "Lo Ipsumd, Si ame c adipisci elitsedd eius tem incid. Utla etd magn 4 aliqu, en…"
click at [1493, 758] on button "submit" at bounding box center [1486, 756] width 31 height 31
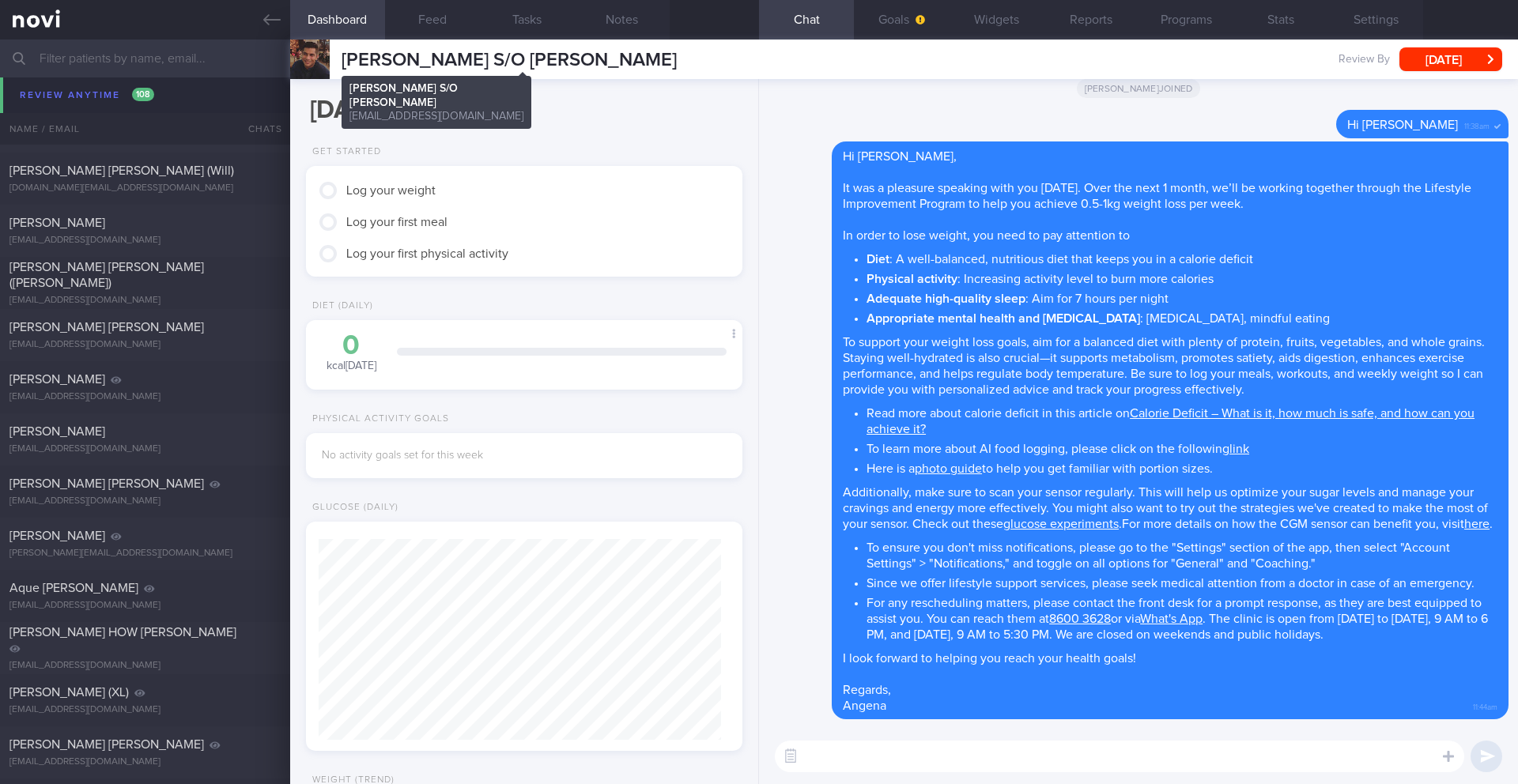
click at [443, 63] on span "[PERSON_NAME] S/O [PERSON_NAME]" at bounding box center [509, 60] width 336 height 19
